Goal: Transaction & Acquisition: Download file/media

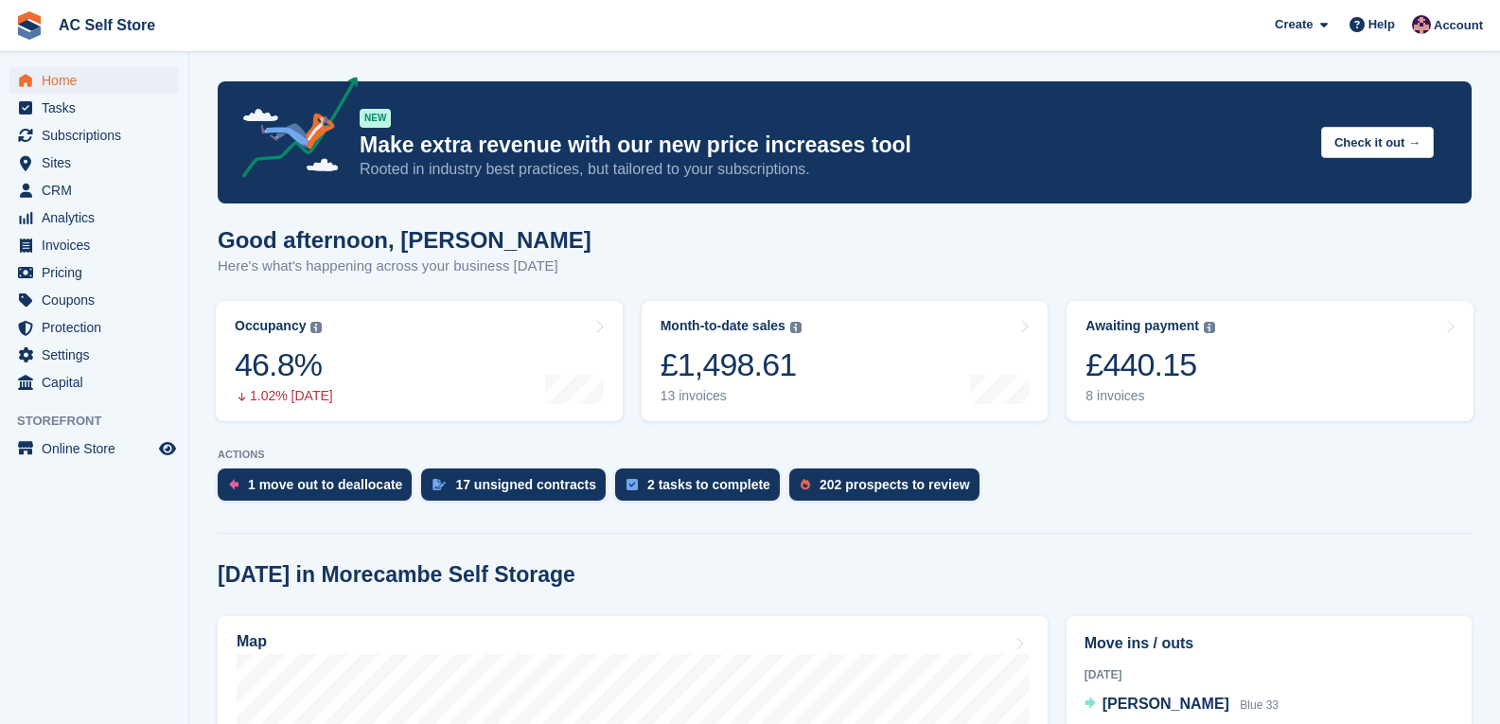
scroll to position [379, 0]
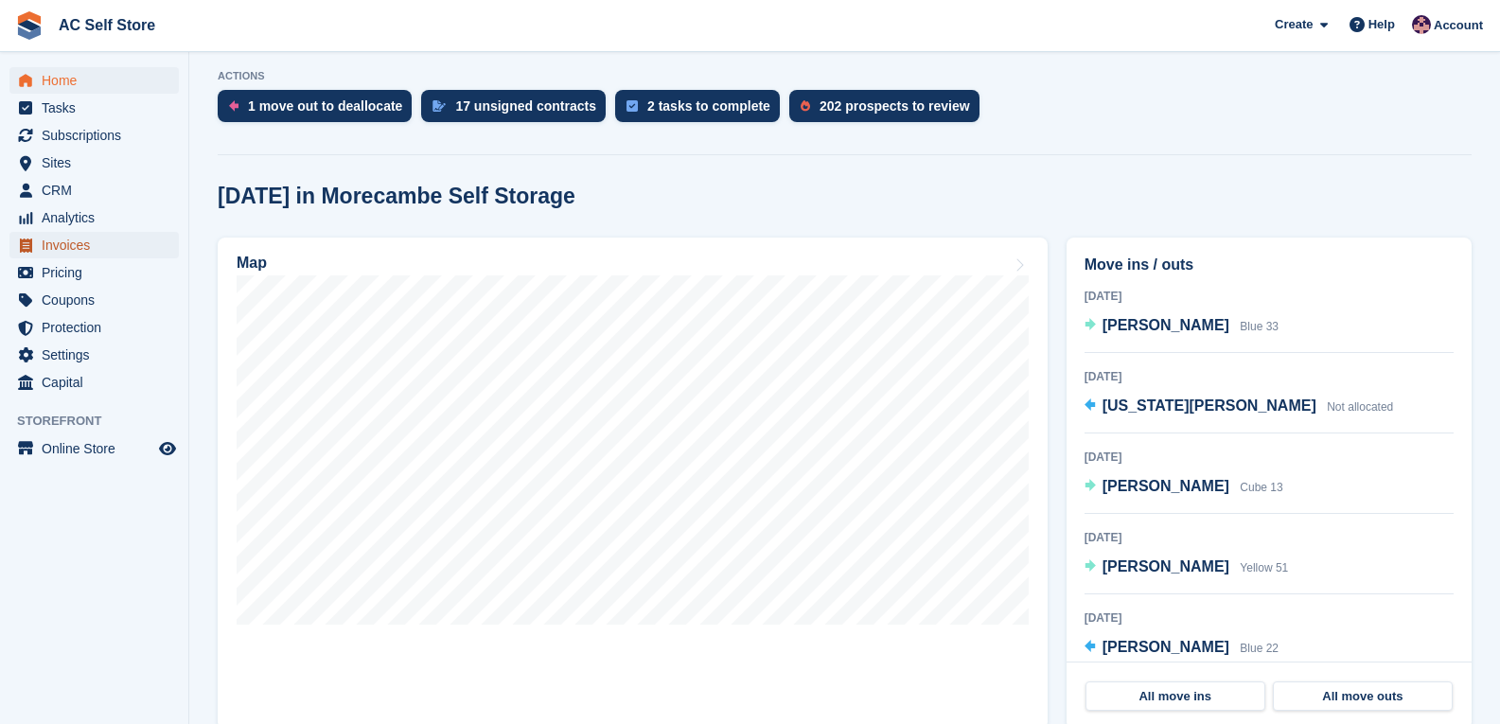
click at [75, 237] on span "Invoices" at bounding box center [99, 245] width 114 height 26
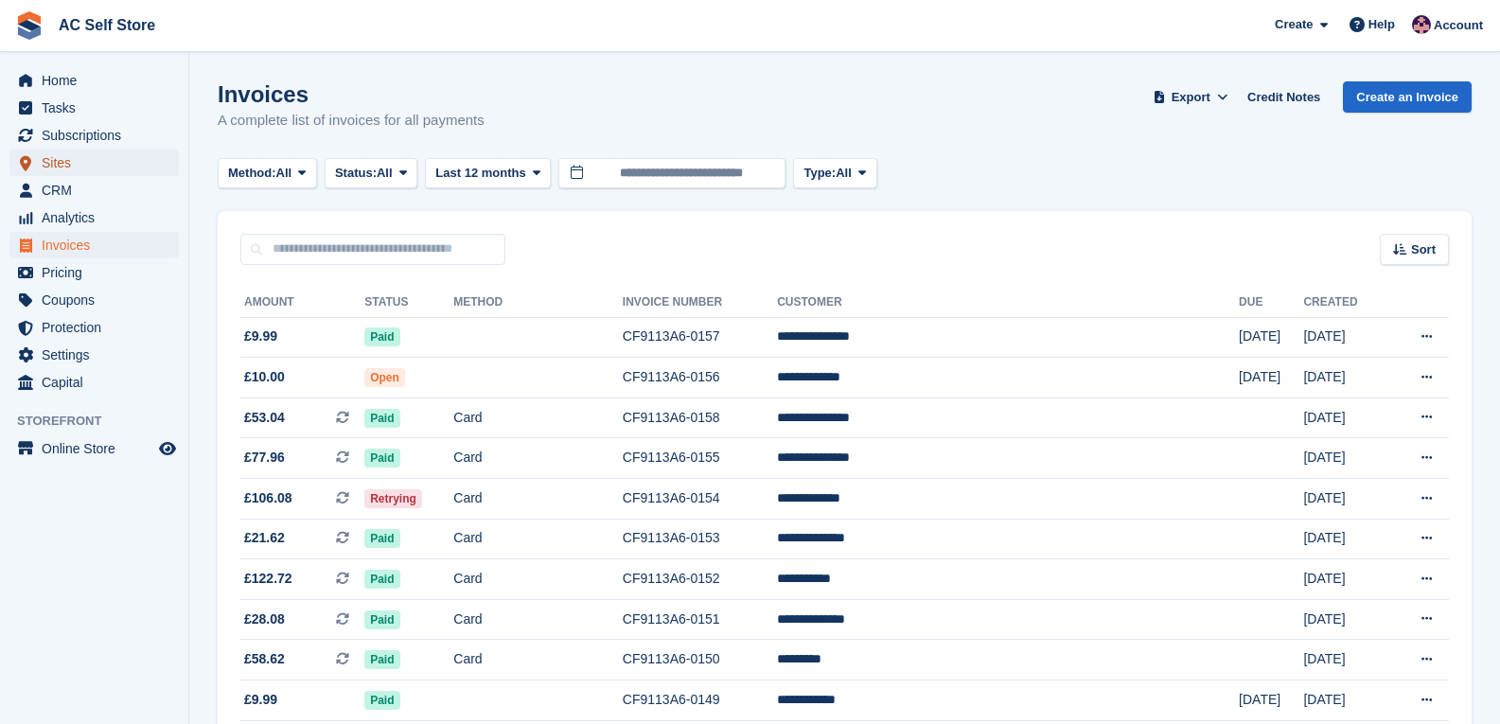
click at [44, 160] on span "Sites" at bounding box center [99, 163] width 114 height 26
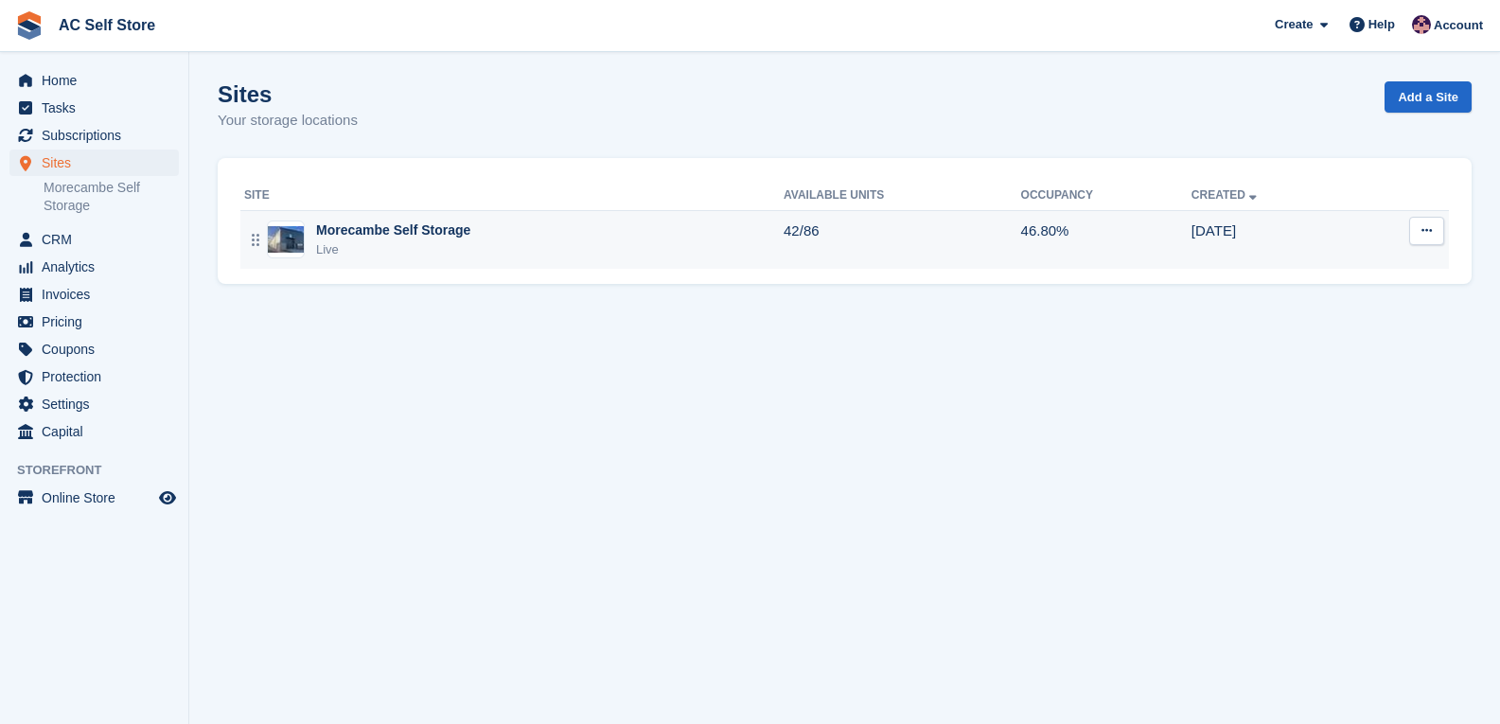
click at [466, 225] on div "Morecambe Self Storage Live" at bounding box center [513, 239] width 539 height 39
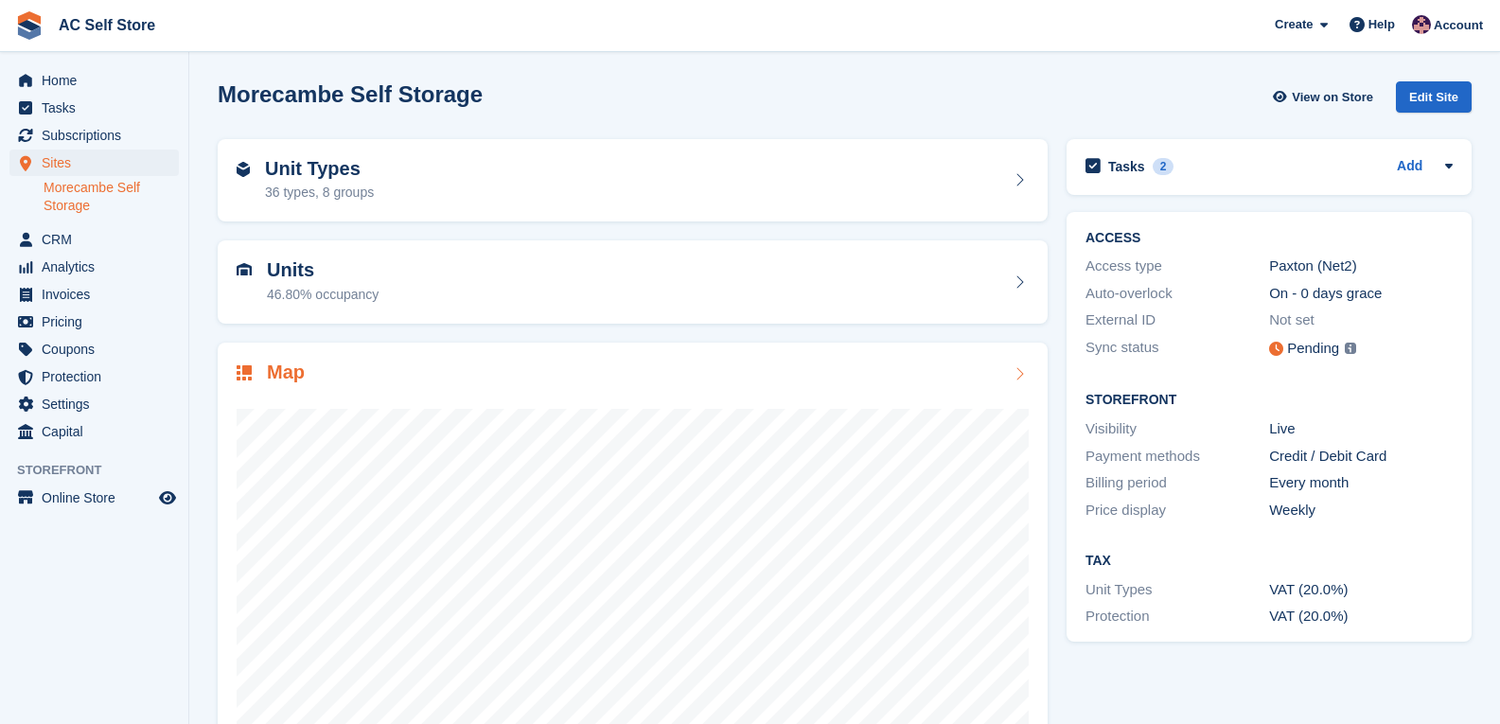
scroll to position [83, 0]
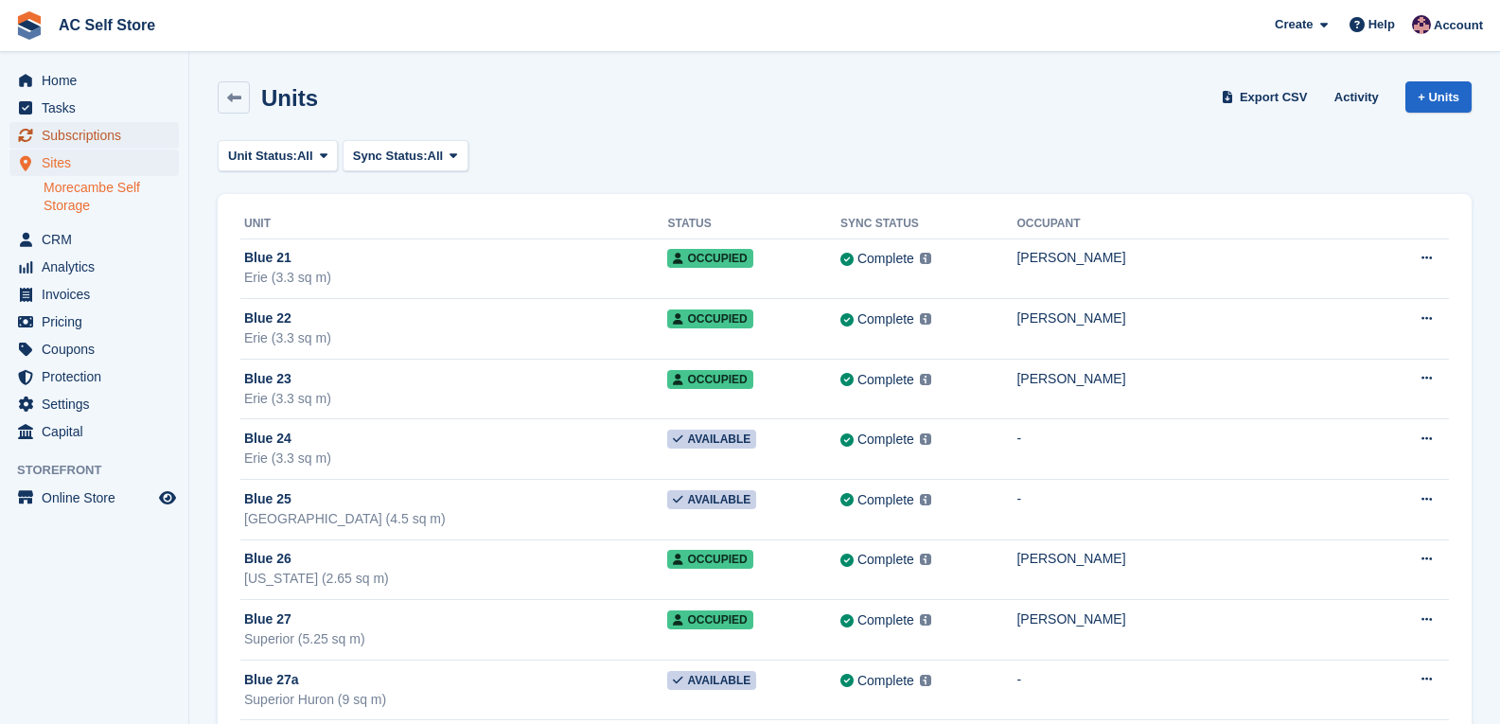
click at [97, 124] on span "Subscriptions" at bounding box center [99, 135] width 114 height 26
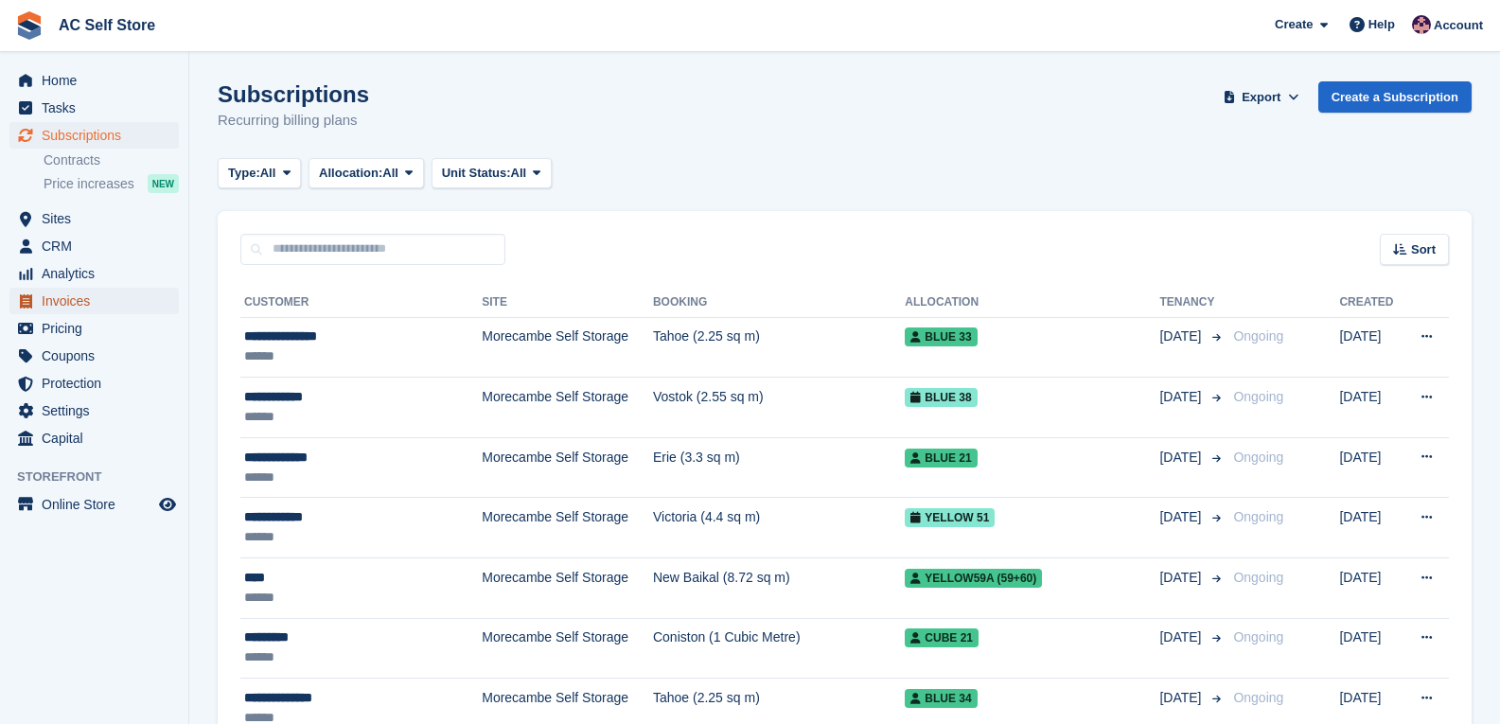
click at [94, 306] on span "Invoices" at bounding box center [99, 301] width 114 height 26
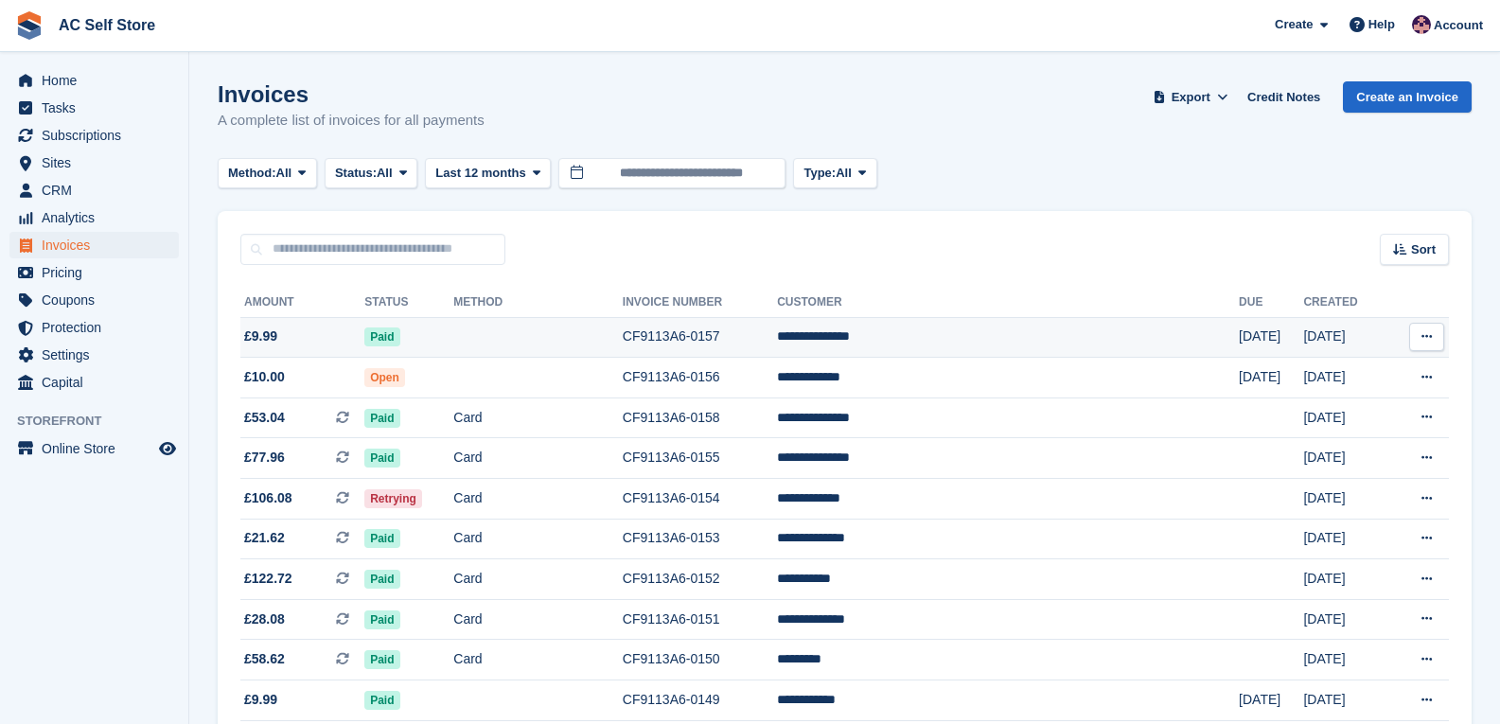
click at [1434, 336] on button at bounding box center [1426, 337] width 35 height 28
click at [1374, 366] on p "Download PDF" at bounding box center [1353, 373] width 165 height 25
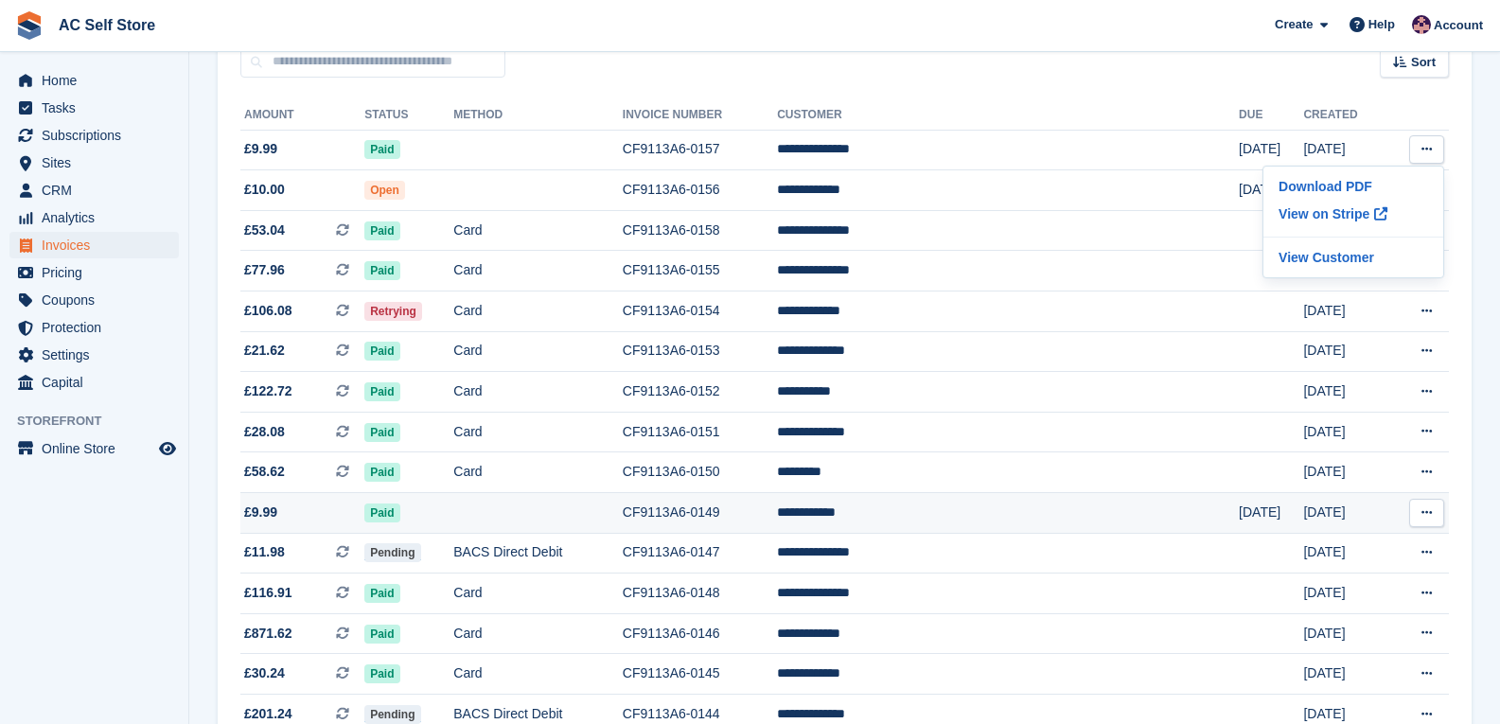
scroll to position [189, 0]
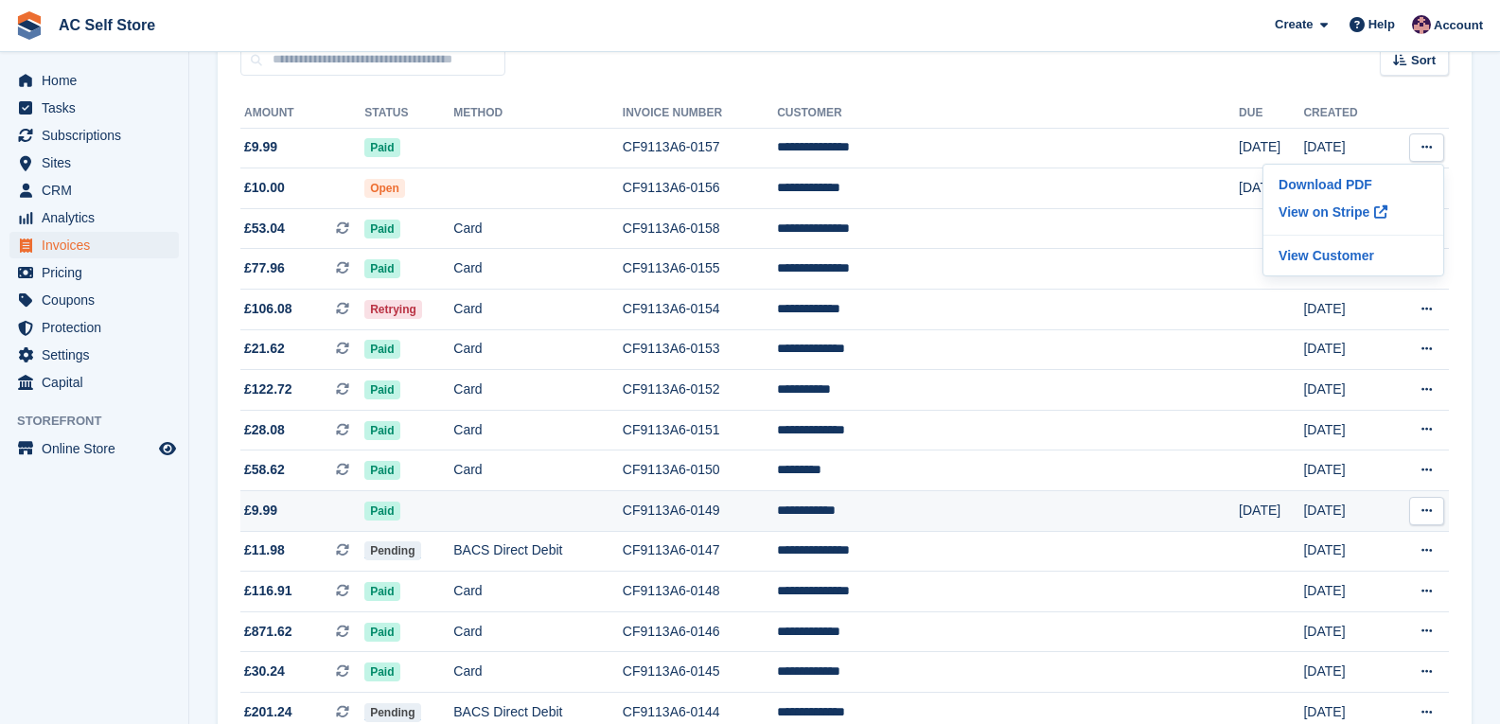
click at [1419, 509] on button at bounding box center [1426, 511] width 35 height 28
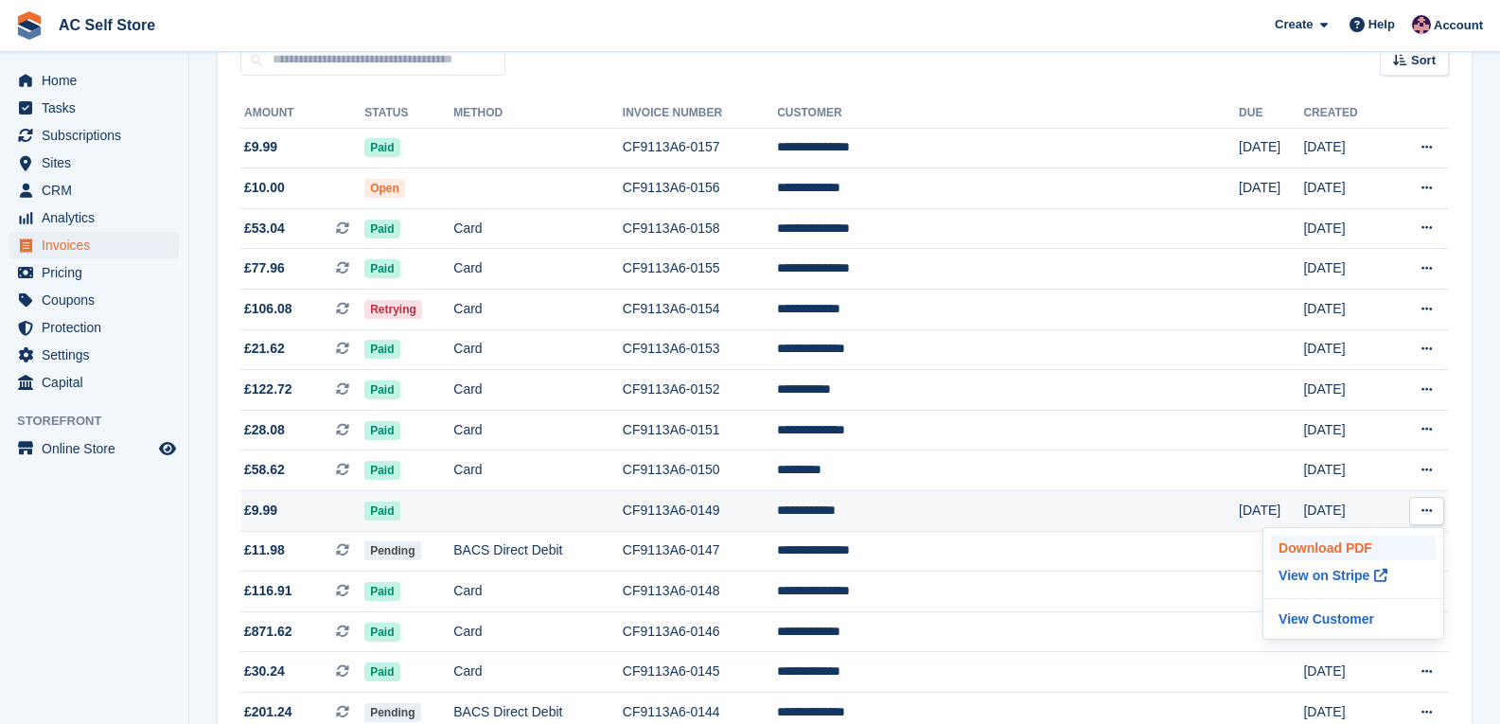
click at [1365, 541] on p "Download PDF" at bounding box center [1353, 548] width 165 height 25
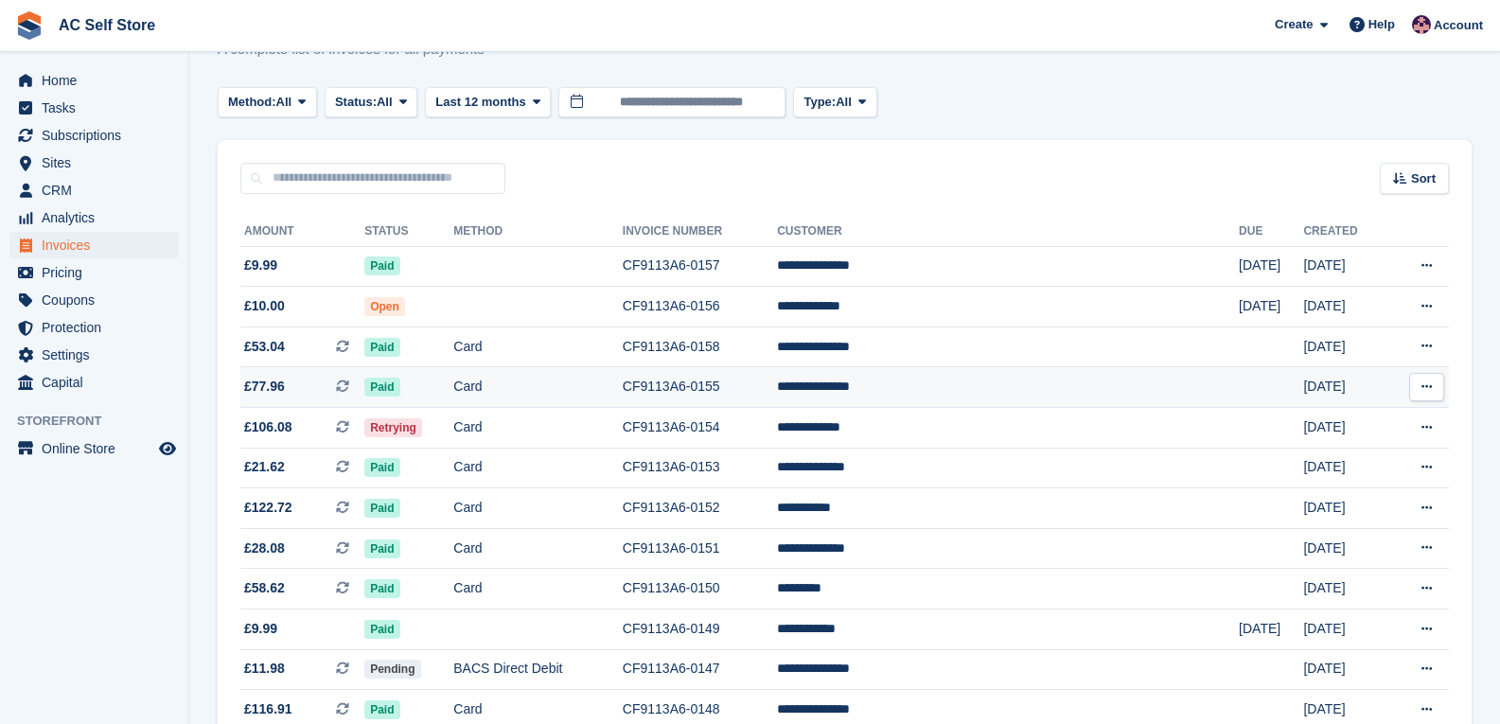
scroll to position [0, 0]
